Goal: Find specific page/section: Find specific page/section

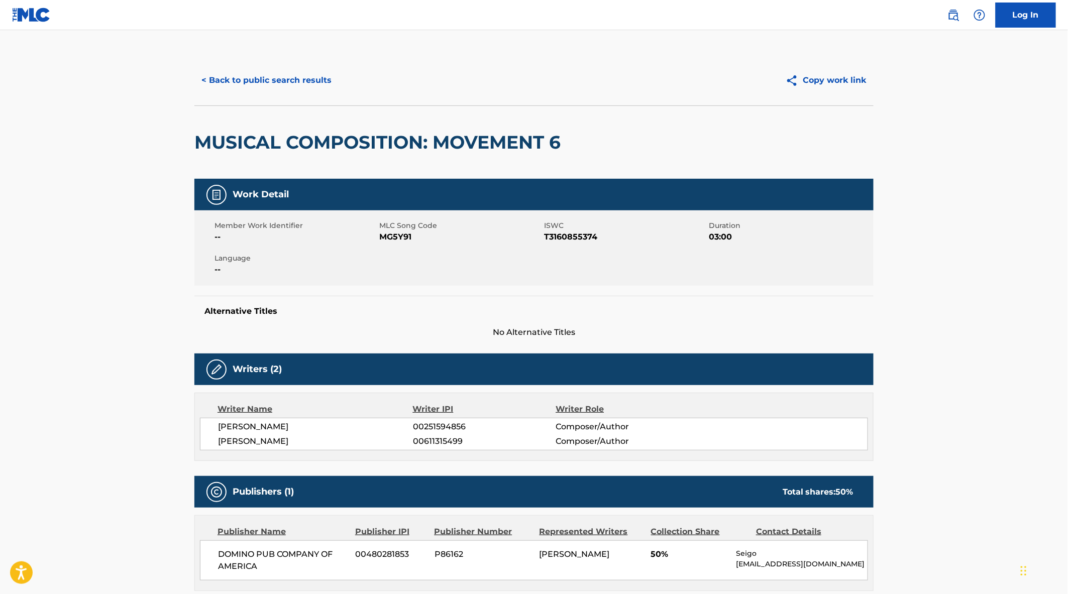
click at [293, 83] on button "< Back to public search results" at bounding box center [266, 80] width 144 height 25
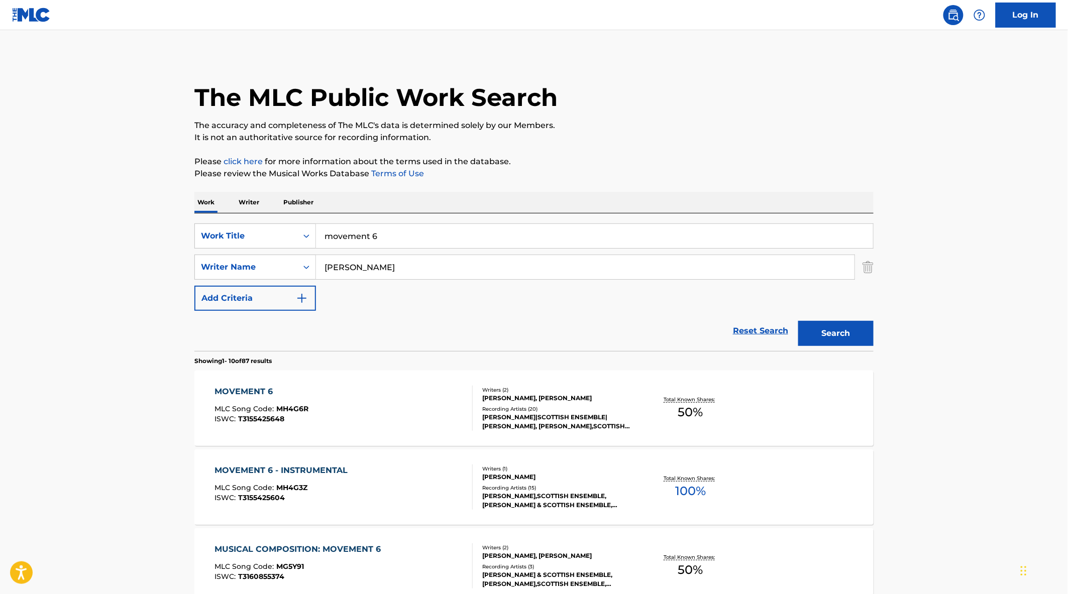
scroll to position [223, 0]
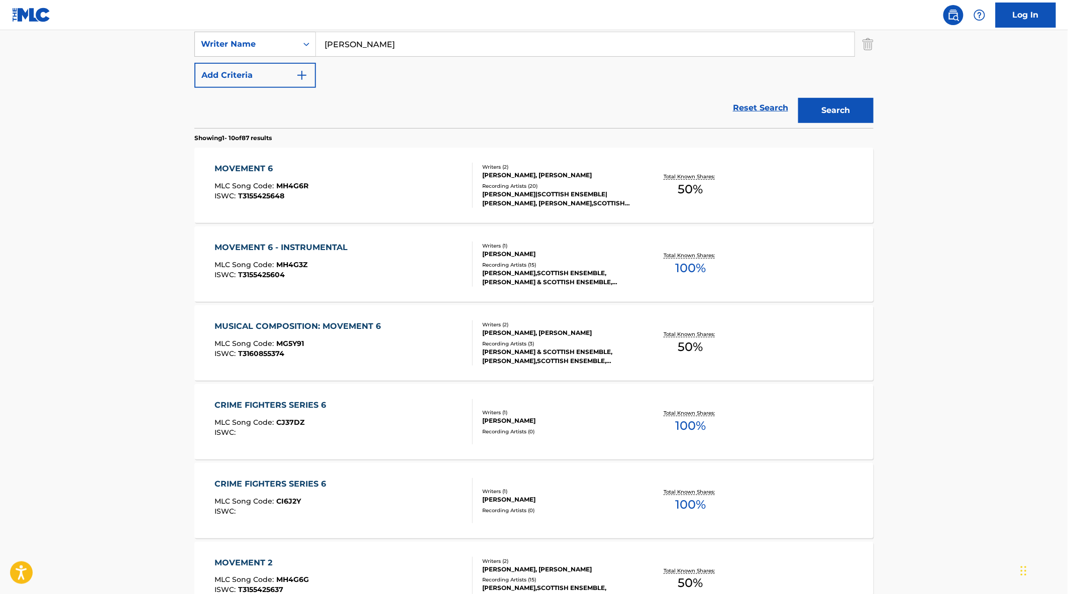
click at [425, 266] on div "MOVEMENT 6 - INSTRUMENTAL MLC Song Code : MH4G3Z ISWC : T3155425604" at bounding box center [344, 264] width 258 height 45
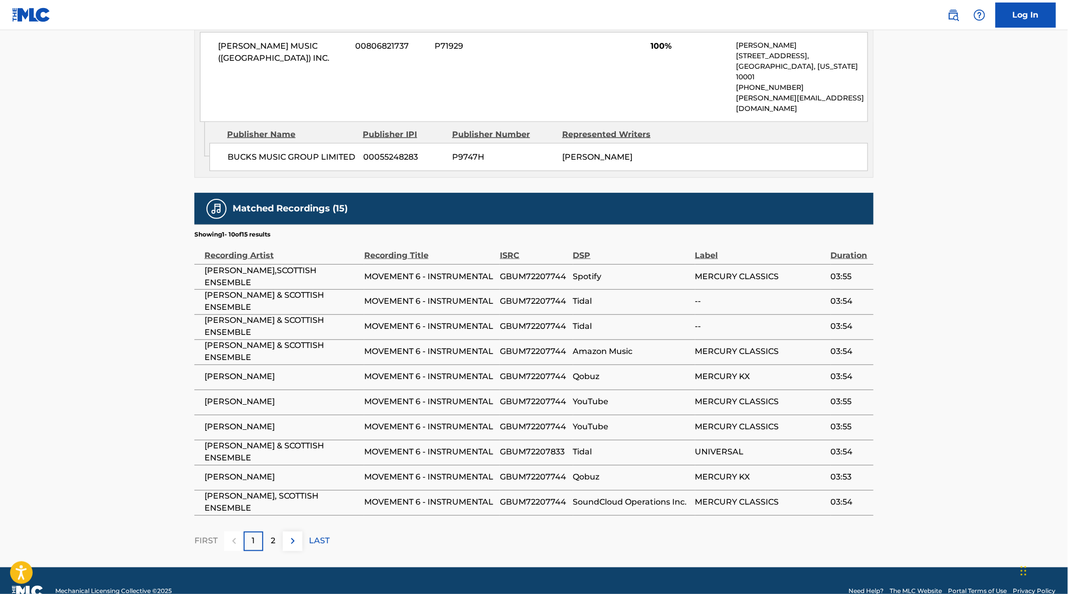
scroll to position [513, 0]
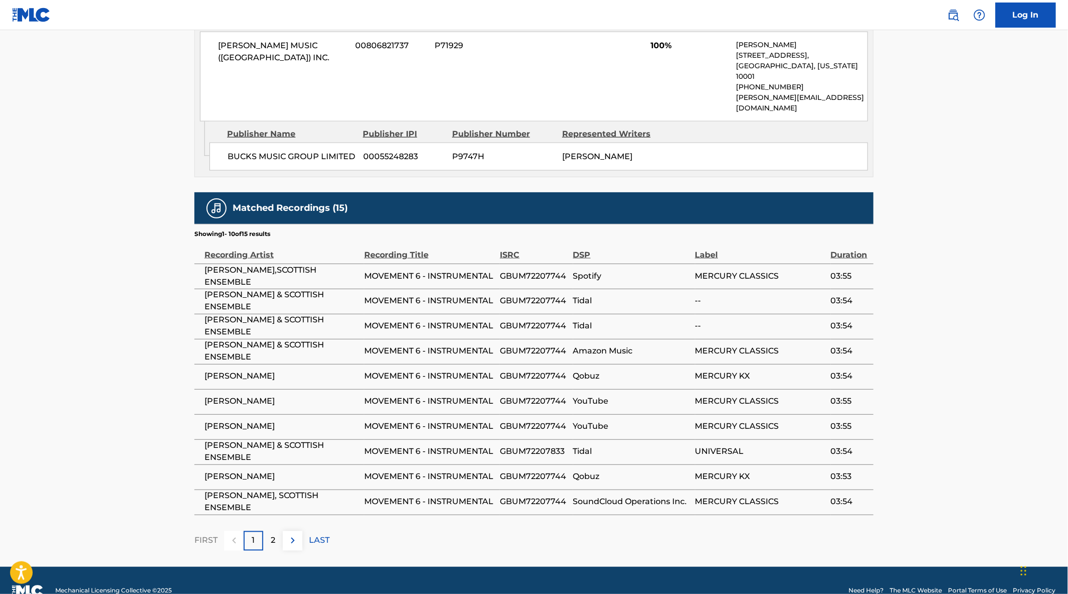
click at [274, 535] on p "2" at bounding box center [273, 541] width 5 height 12
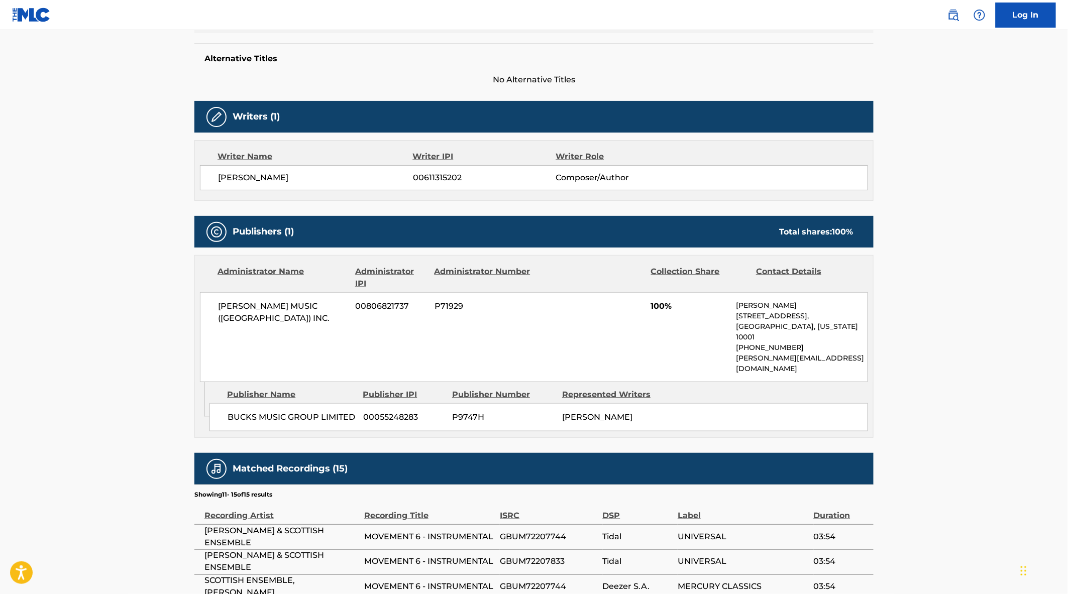
scroll to position [0, 0]
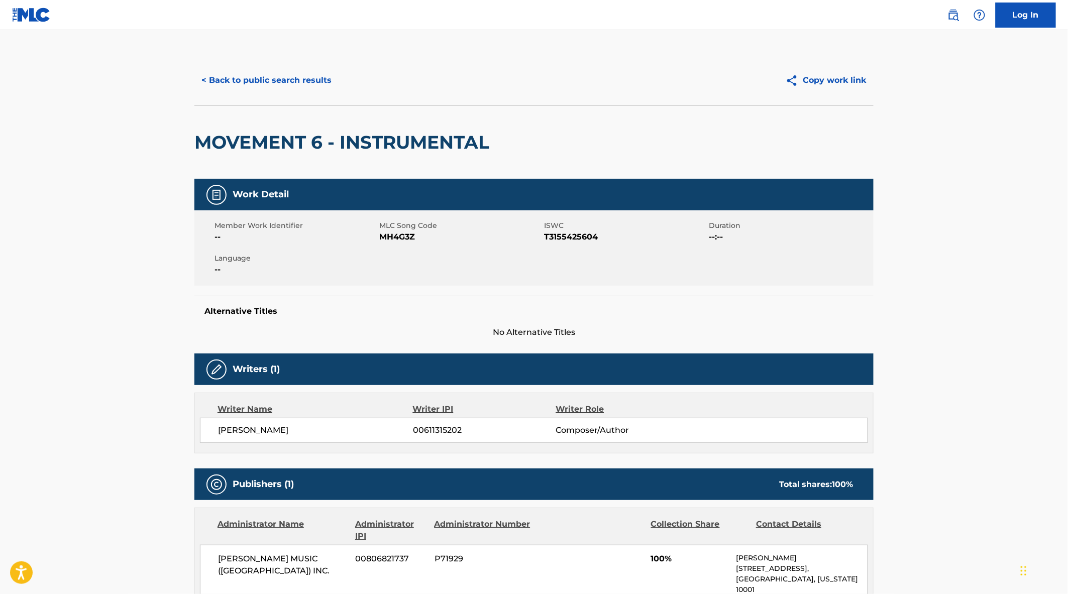
click at [278, 86] on button "< Back to public search results" at bounding box center [266, 80] width 144 height 25
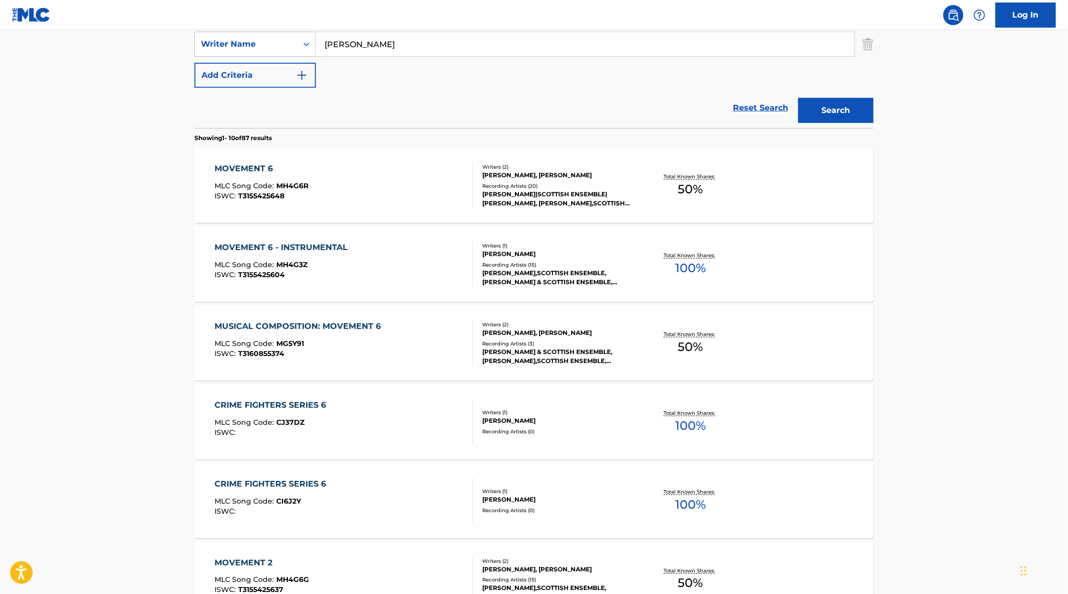
click at [370, 182] on div "MOVEMENT 6 MLC Song Code : MH4G6R ISWC : T3155425648" at bounding box center [344, 185] width 258 height 45
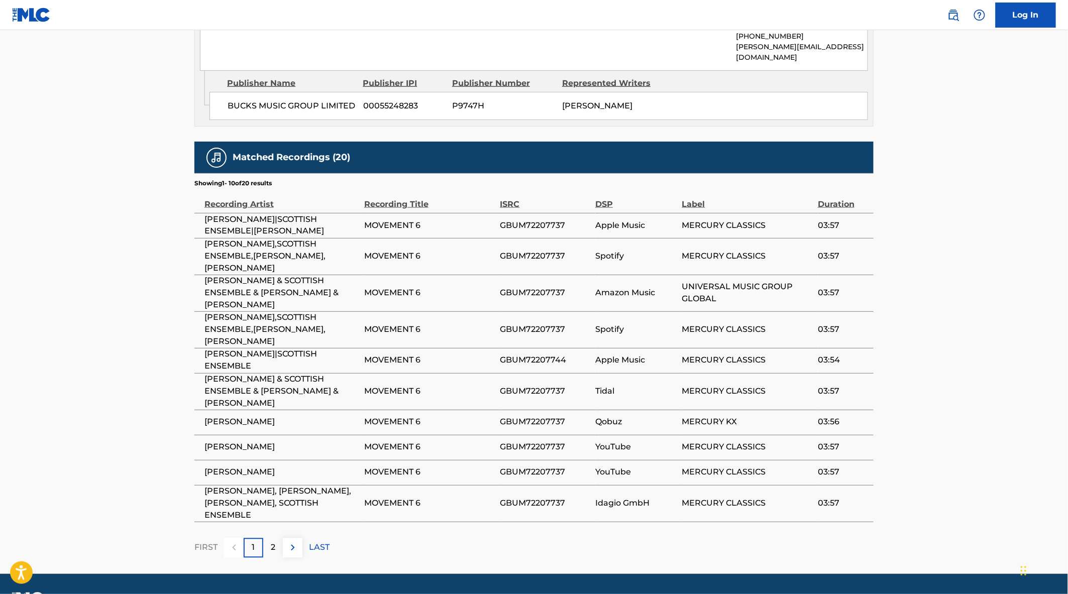
scroll to position [579, 0]
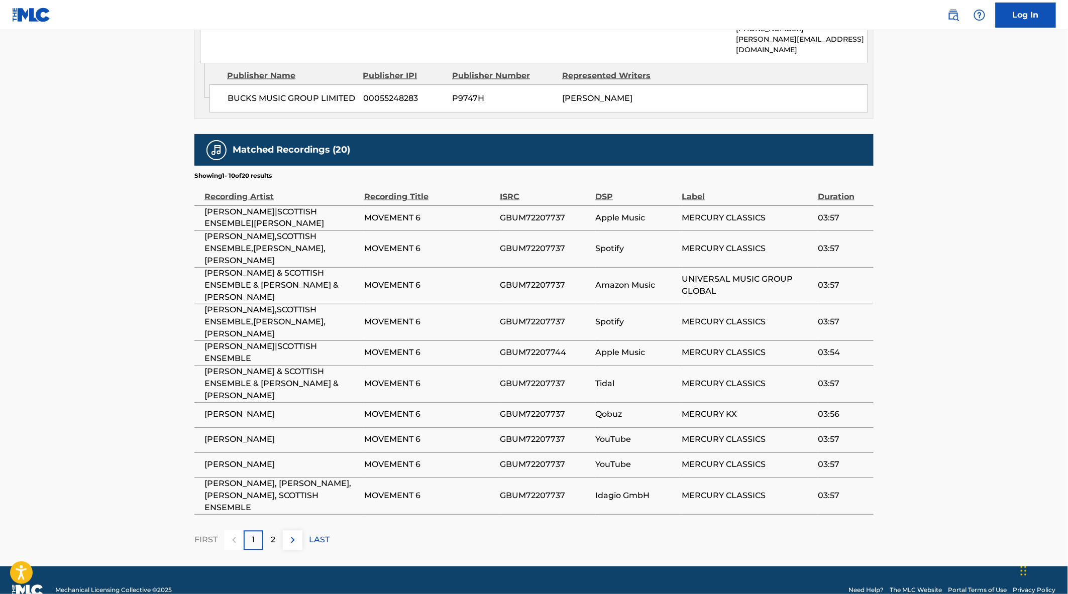
click at [287, 534] on img at bounding box center [293, 540] width 12 height 12
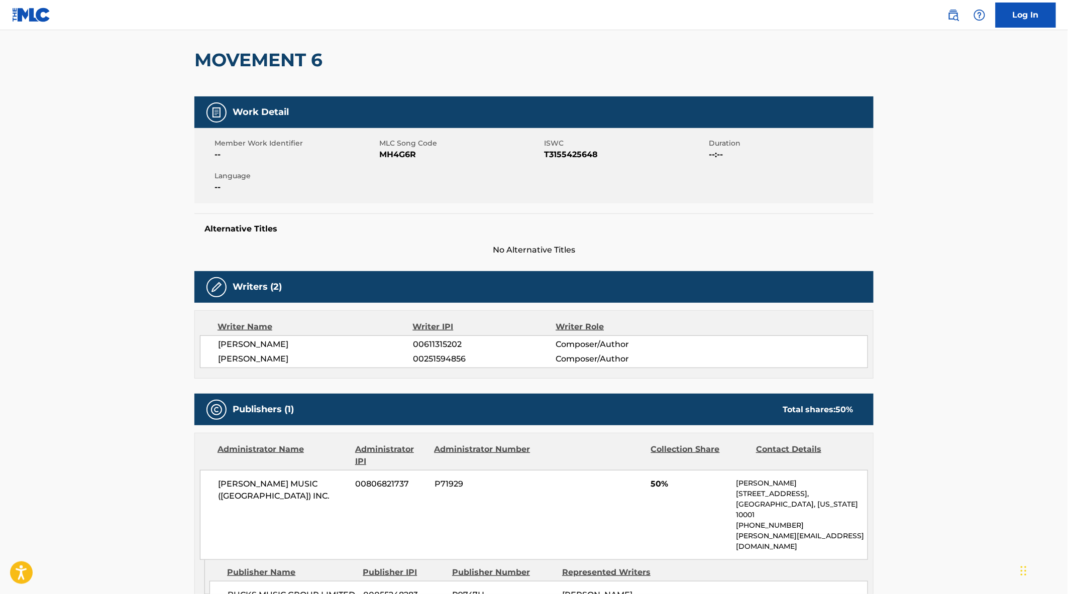
scroll to position [0, 0]
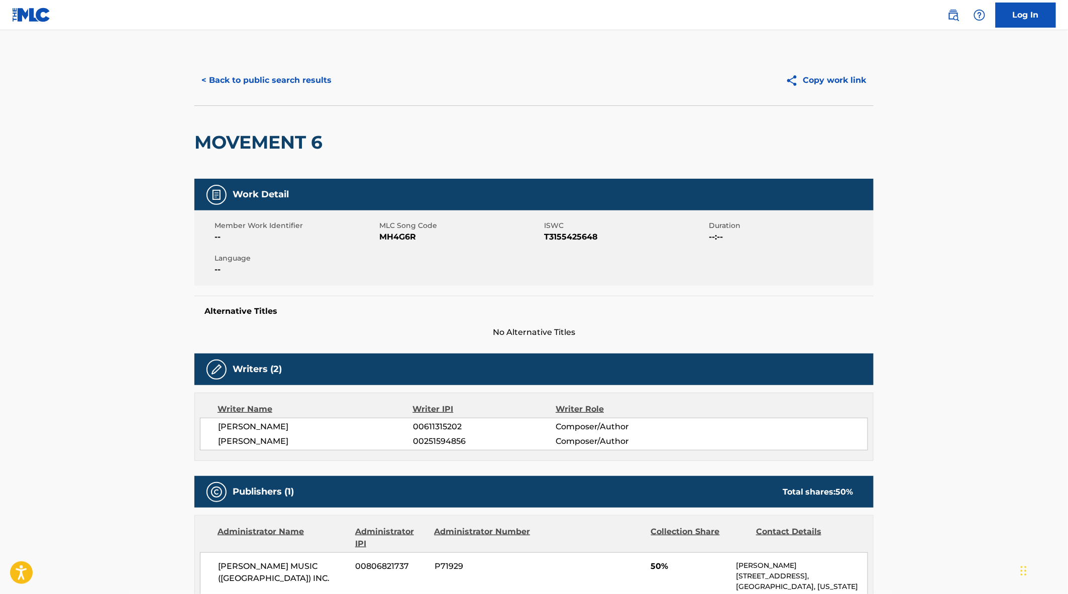
click at [258, 91] on button "< Back to public search results" at bounding box center [266, 80] width 144 height 25
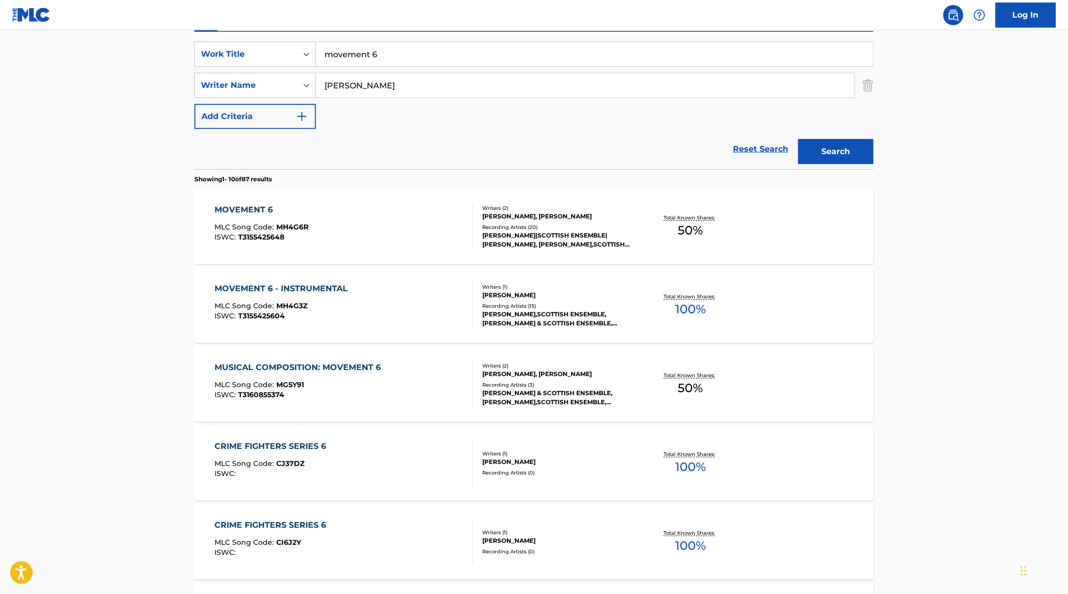
scroll to position [167, 0]
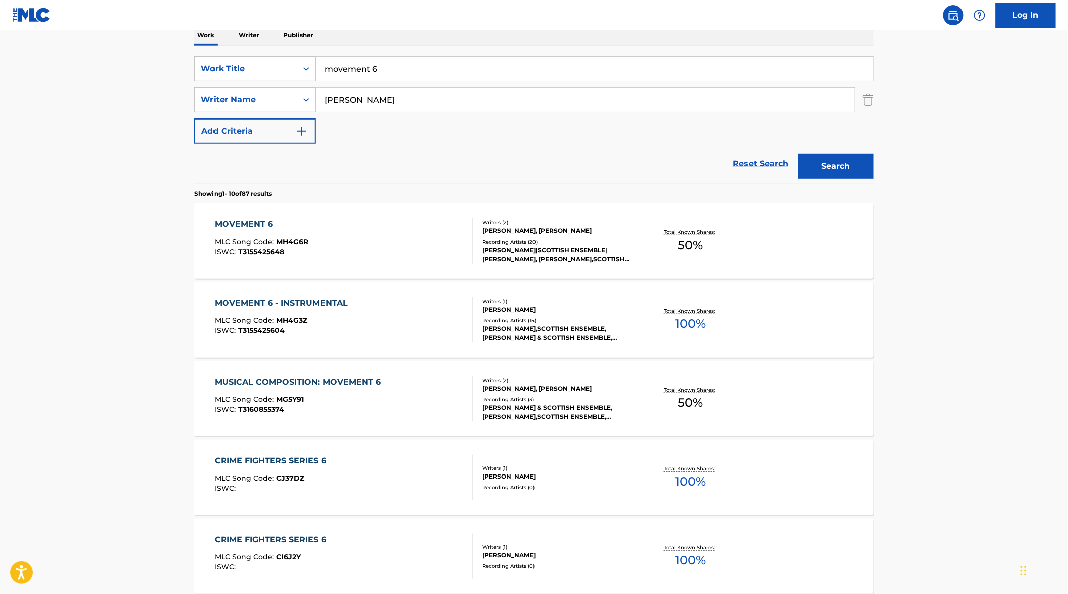
click at [379, 396] on div "MLC Song Code : MG5Y91" at bounding box center [300, 401] width 171 height 10
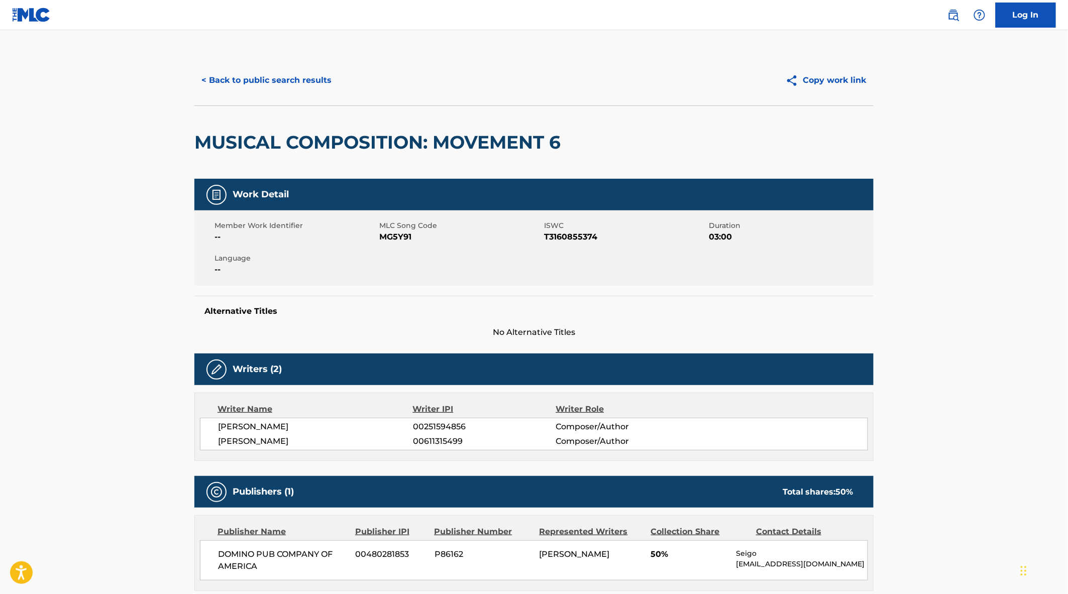
click at [272, 87] on button "< Back to public search results" at bounding box center [266, 80] width 144 height 25
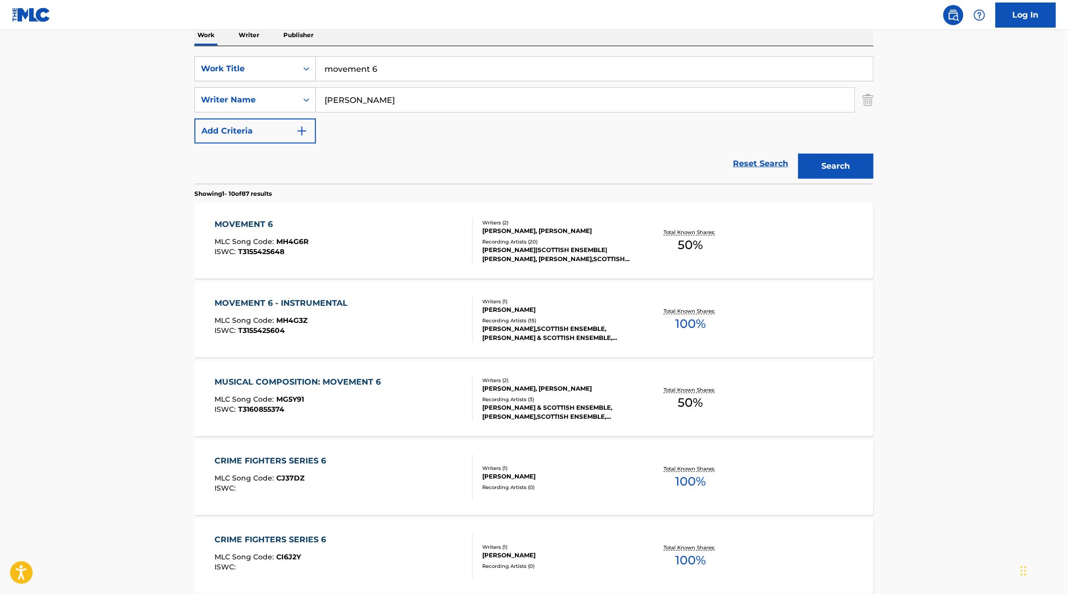
click at [403, 75] on input "movement 6" at bounding box center [594, 69] width 557 height 24
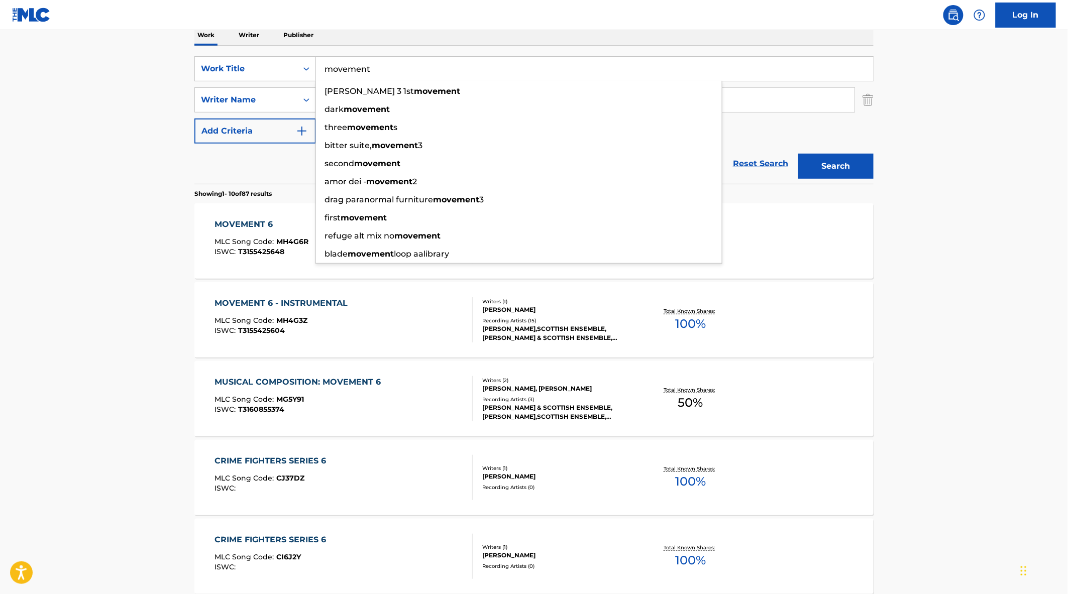
type input "movement"
click at [798, 154] on button "Search" at bounding box center [835, 166] width 75 height 25
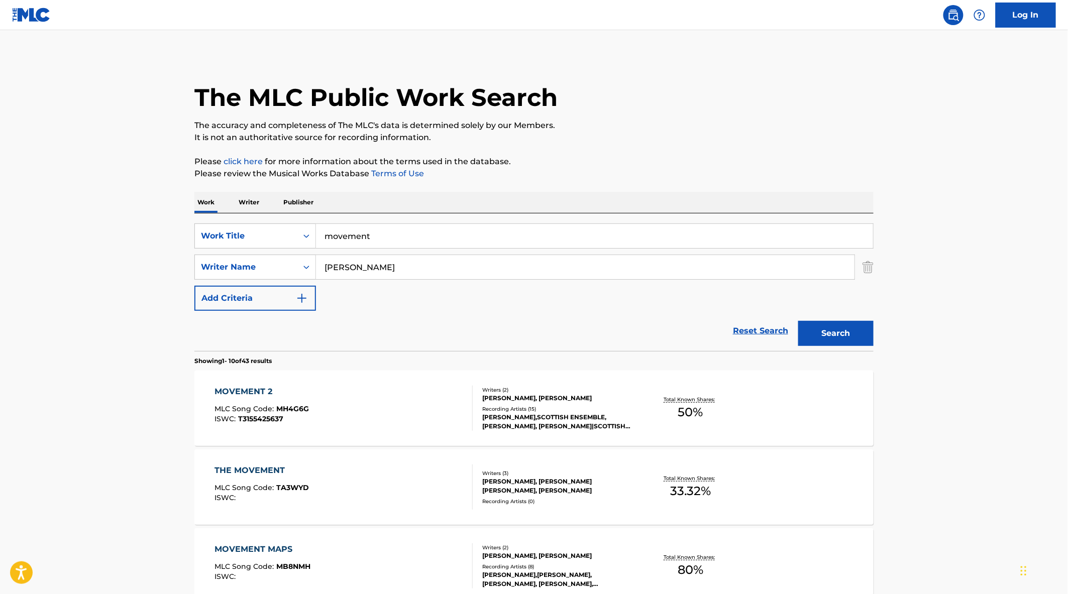
click at [385, 398] on div "MOVEMENT 2 MLC Song Code : MH4G6G ISWC : T3155425637" at bounding box center [344, 408] width 258 height 45
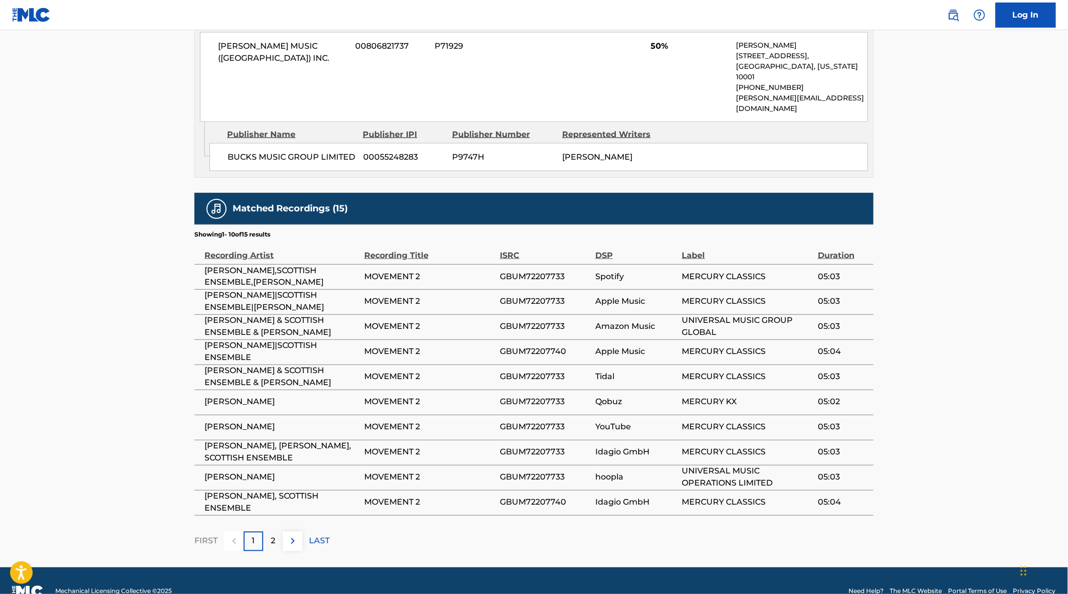
scroll to position [521, 0]
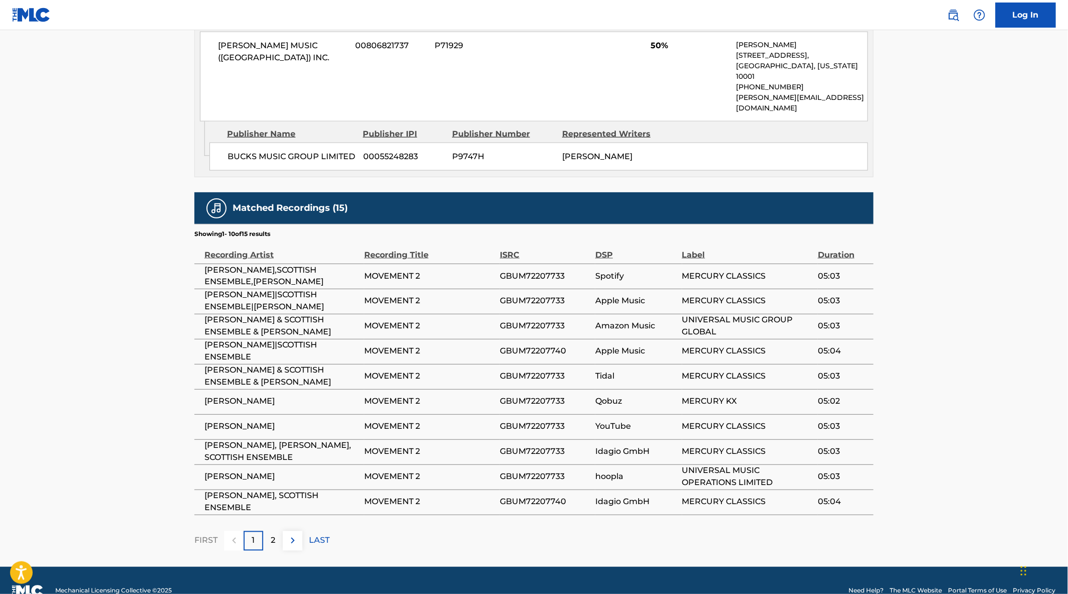
click at [290, 535] on img at bounding box center [293, 541] width 12 height 12
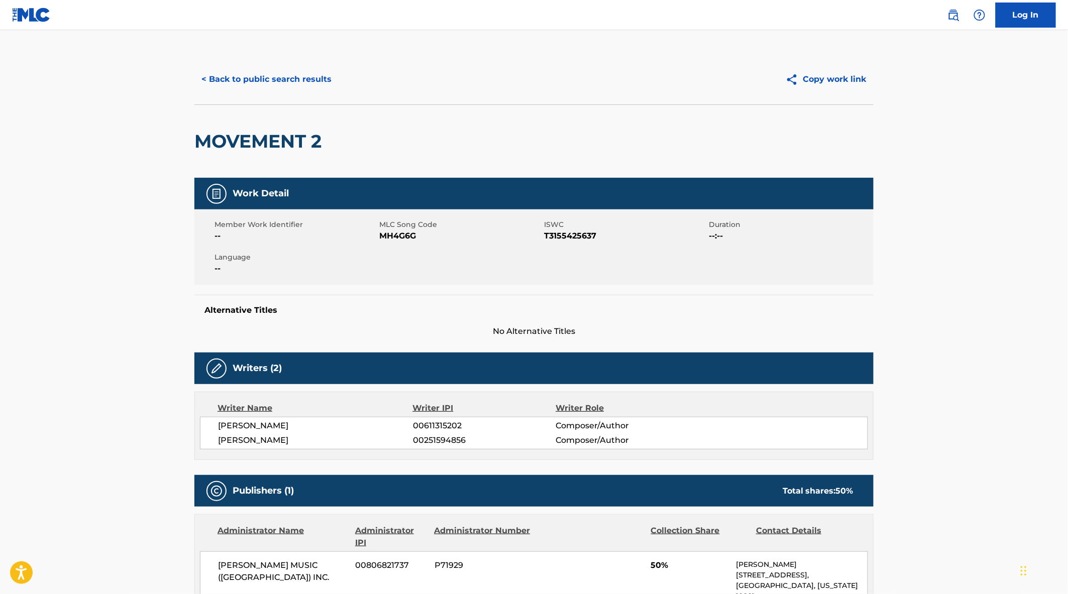
scroll to position [0, 0]
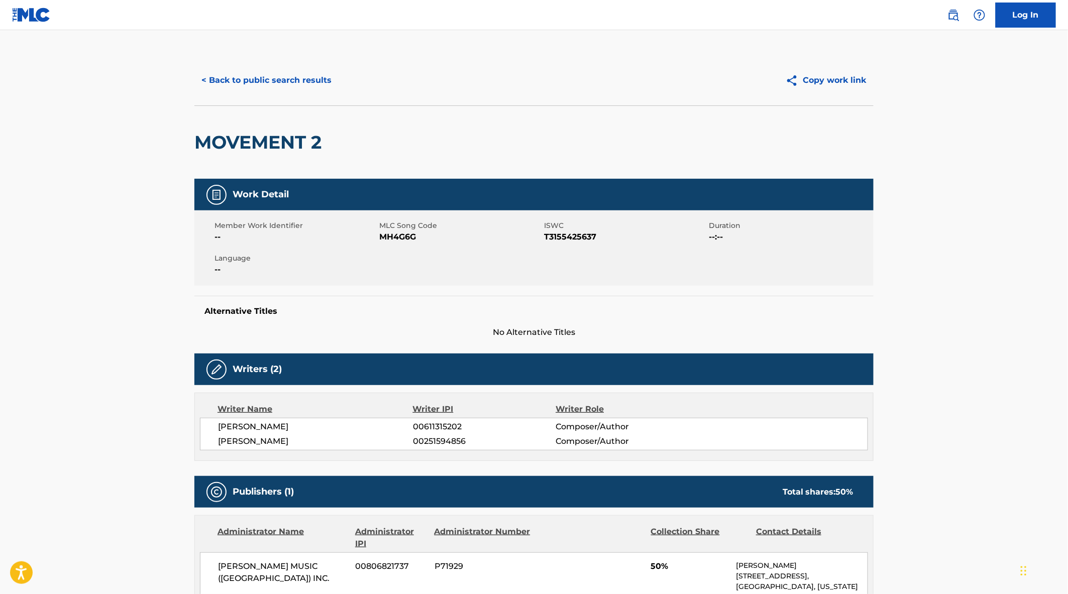
click at [280, 72] on button "< Back to public search results" at bounding box center [266, 80] width 144 height 25
